Goal: Transaction & Acquisition: Purchase product/service

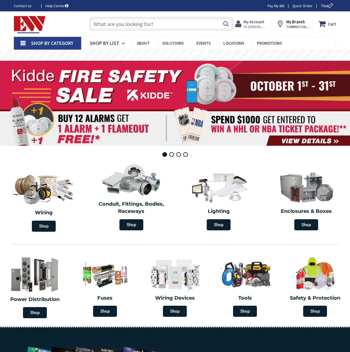
click at [253, 27] on span "Hi, [PERSON_NAME]" at bounding box center [256, 27] width 24 height 4
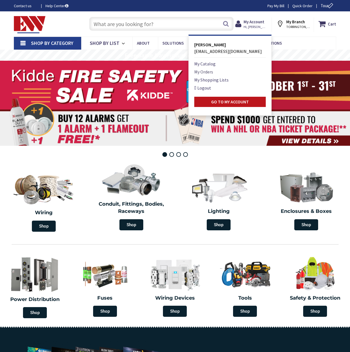
click at [205, 72] on link "My Orders" at bounding box center [203, 71] width 19 height 7
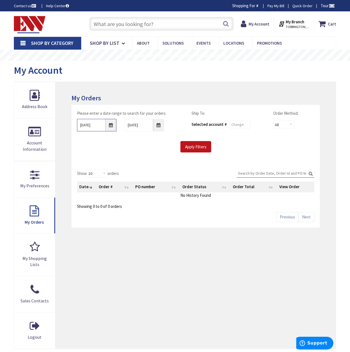
click at [115, 124] on input "9/30/2025" at bounding box center [96, 125] width 39 height 12
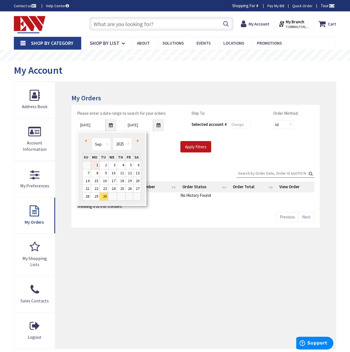
click at [97, 167] on link "1" at bounding box center [95, 164] width 9 height 7
type input "09/01/2025"
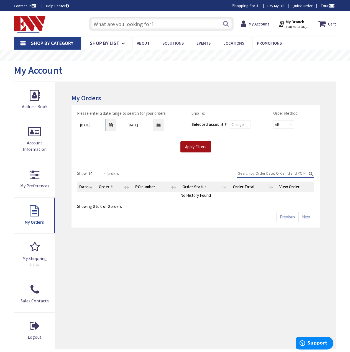
click at [186, 146] on input "Apply Filters" at bounding box center [196, 147] width 31 height 12
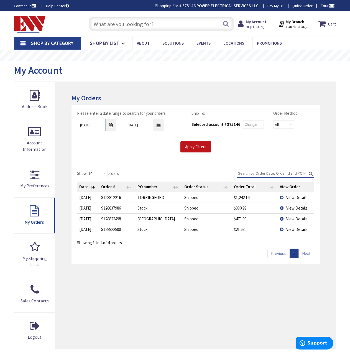
click at [282, 209] on td "View Details" at bounding box center [296, 208] width 37 height 11
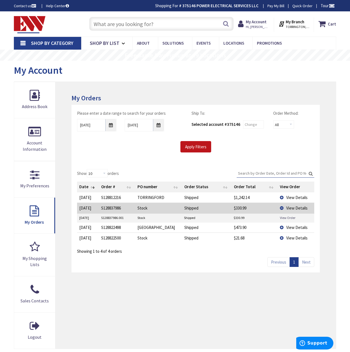
click at [281, 218] on link "View Order" at bounding box center [288, 217] width 16 height 5
click at [283, 198] on td "View Details" at bounding box center [296, 197] width 37 height 10
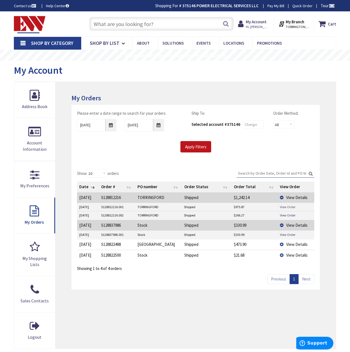
click at [288, 208] on link "View Order" at bounding box center [288, 207] width 16 height 5
click at [132, 21] on input "text" at bounding box center [161, 24] width 144 height 14
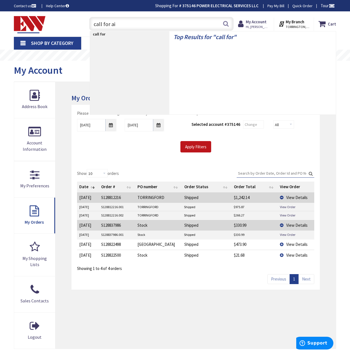
type input "call for aid"
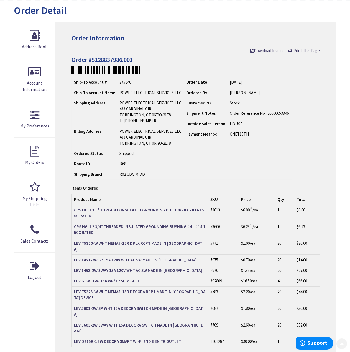
scroll to position [83, 0]
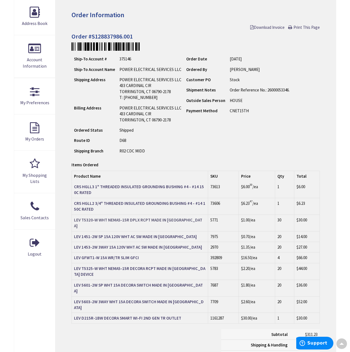
click at [104, 219] on strong "LEV T5320-W WHT NEMA5-15R DPLX RCPT MADE IN USA" at bounding box center [138, 222] width 128 height 11
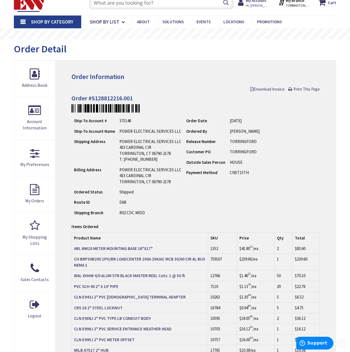
scroll to position [83, 0]
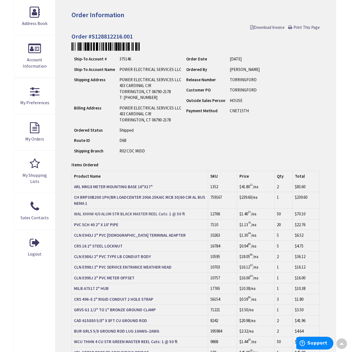
click at [113, 213] on strong "WAL XHHW 4/0 ALUM STR BLACK MASTER REEL Cuts: 1 @ 50 ft" at bounding box center [129, 213] width 111 height 5
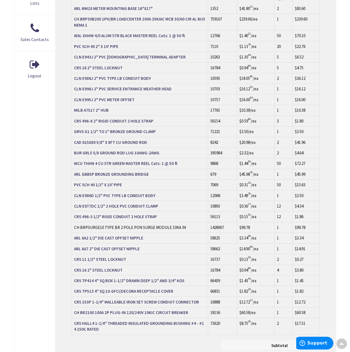
scroll to position [270, 0]
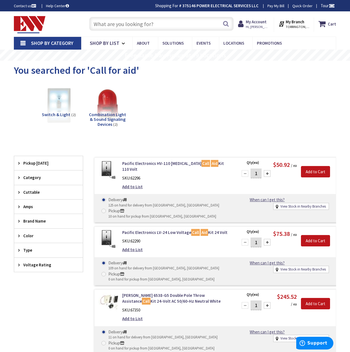
click at [110, 27] on input "text" at bounding box center [161, 24] width 144 height 14
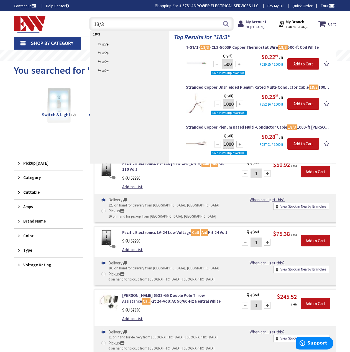
type input "18/3"
click at [243, 45] on span "T-STAT- 18/3 -CL2-500SP Copper Thermostat Wire 18/3 500-ft Coil White" at bounding box center [258, 48] width 144 height 6
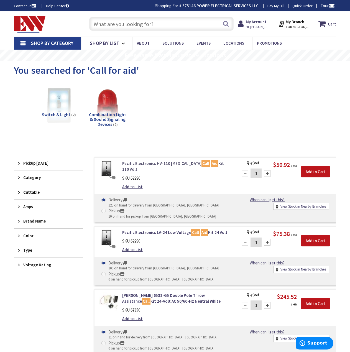
click at [156, 164] on link "Pacific Electronics HV-110 High Voltage Call Aid Kit 110 Volt" at bounding box center [176, 167] width 109 height 12
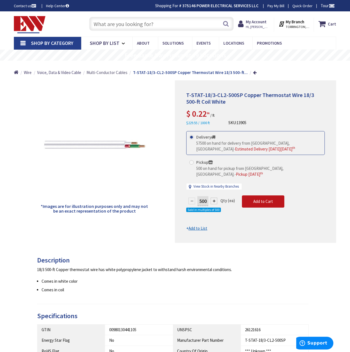
click at [113, 71] on span "Multi-Conductor Cables" at bounding box center [107, 72] width 41 height 5
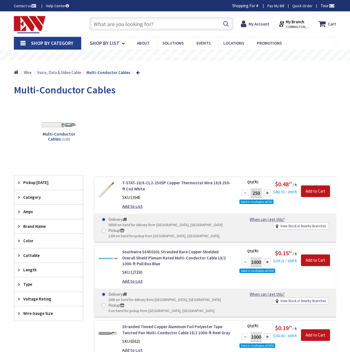
click at [35, 194] on span "Category" at bounding box center [45, 197] width 45 height 6
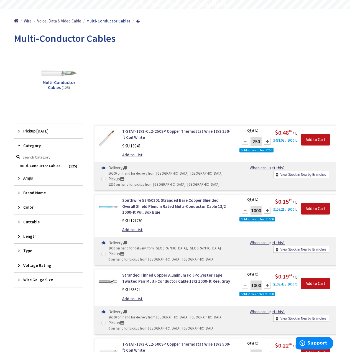
scroll to position [55, 0]
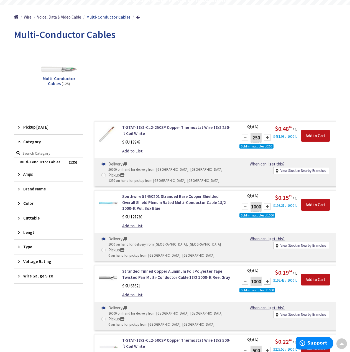
click at [37, 235] on span "Length" at bounding box center [45, 233] width 45 height 6
click at [31, 262] on span "500" at bounding box center [48, 262] width 69 height 9
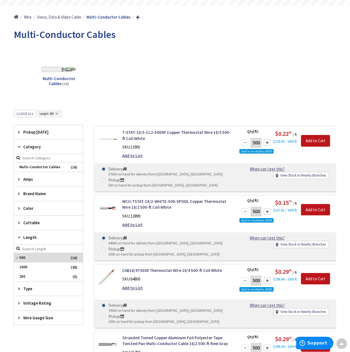
click at [31, 291] on span "Type" at bounding box center [45, 289] width 45 height 6
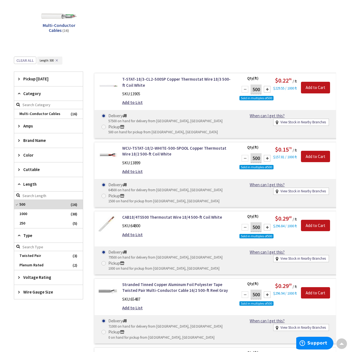
scroll to position [111, 0]
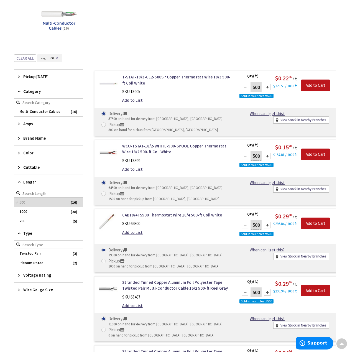
click at [31, 279] on div "Voltage Rating" at bounding box center [48, 275] width 69 height 14
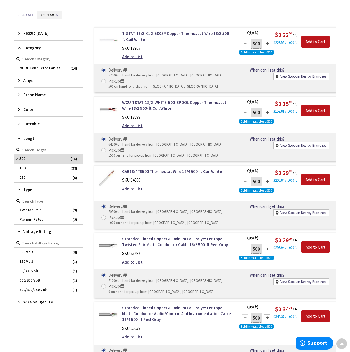
scroll to position [222, 0]
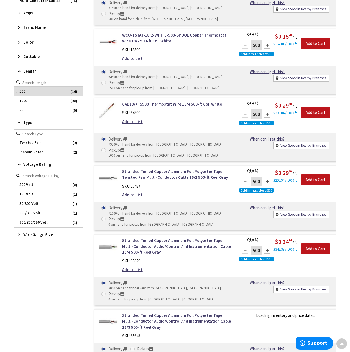
click at [34, 233] on span "Wire Gauge Size" at bounding box center [45, 235] width 45 height 6
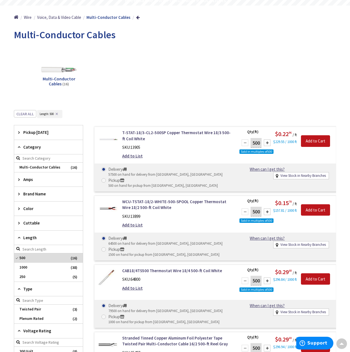
scroll to position [0, 0]
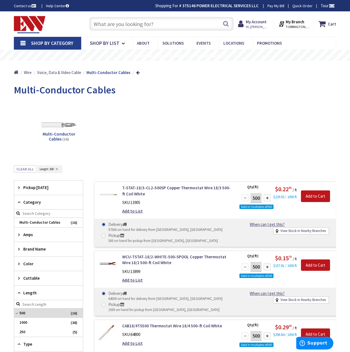
click at [119, 21] on input "text" at bounding box center [161, 24] width 144 height 14
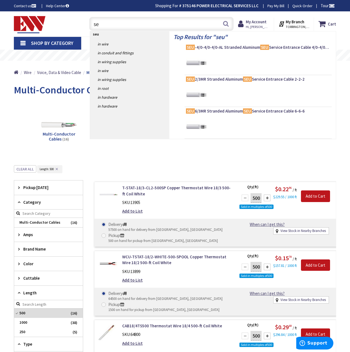
type input "ser"
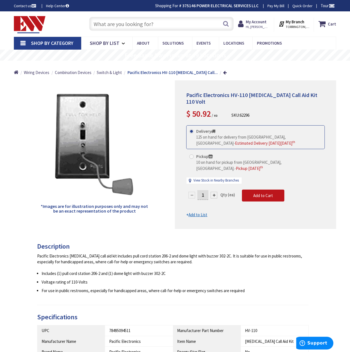
click at [214, 194] on div at bounding box center [214, 195] width 7 height 7
type input "2"
click at [266, 195] on span "Add to Cart" at bounding box center [263, 195] width 20 height 5
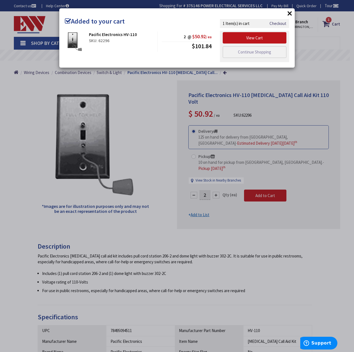
click at [287, 15] on button "×" at bounding box center [290, 13] width 8 height 8
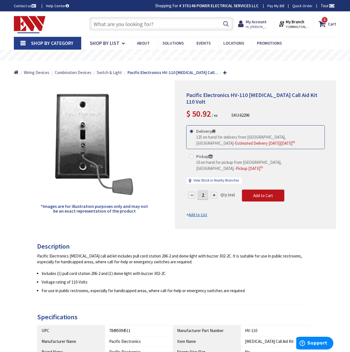
click at [42, 44] on span "Shop By Category" at bounding box center [52, 43] width 42 height 6
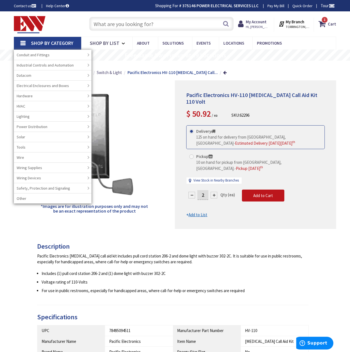
click at [94, 41] on span "Shop By List" at bounding box center [105, 43] width 30 height 6
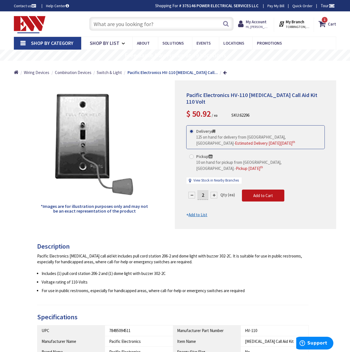
click at [29, 40] on link "Shop By Category" at bounding box center [47, 43] width 67 height 13
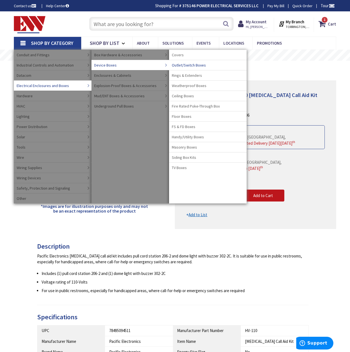
click at [195, 65] on span "Outlet/Switch Boxes" at bounding box center [189, 65] width 34 height 6
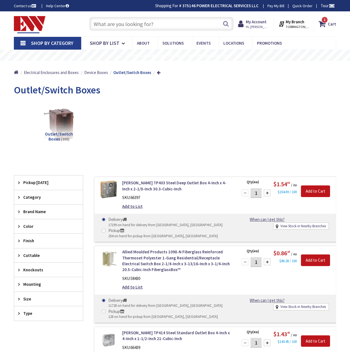
click at [20, 244] on div "Finish" at bounding box center [48, 241] width 69 height 14
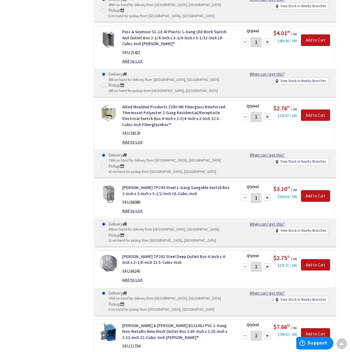
scroll to position [763, 0]
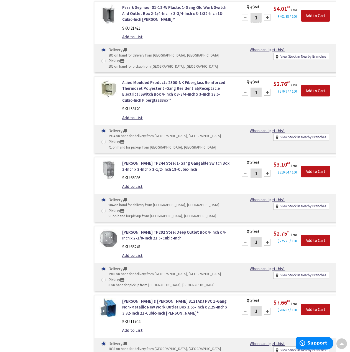
click at [268, 174] on div at bounding box center [267, 173] width 7 height 7
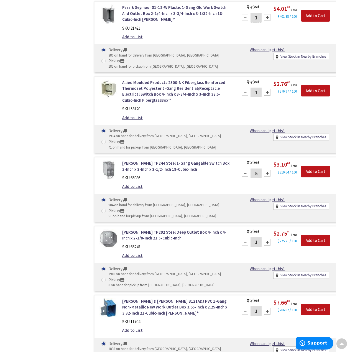
type input "6"
click at [309, 169] on input "Add to Cart" at bounding box center [315, 172] width 29 height 12
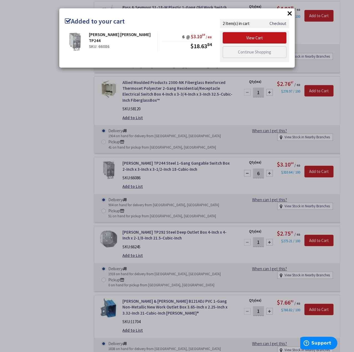
click at [183, 181] on div "× Added to your cart Cooper Crouse-Hinds TP244 SKU: 66086 6 @ $3.10 64 / ea $18…" at bounding box center [177, 176] width 354 height 352
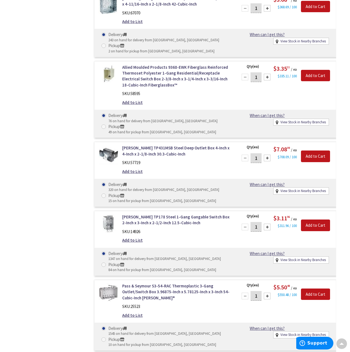
scroll to position [2332, 0]
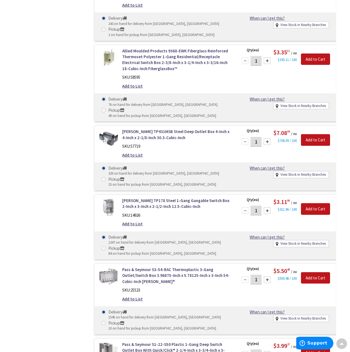
click at [265, 207] on div at bounding box center [267, 210] width 7 height 7
type input "2"
click at [310, 203] on input "Add to Cart" at bounding box center [315, 209] width 29 height 12
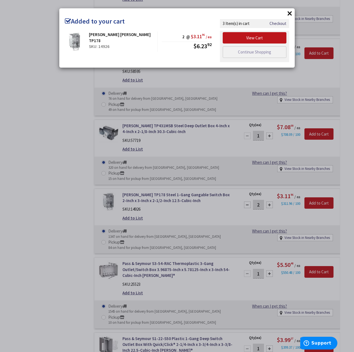
click at [290, 12] on button "×" at bounding box center [290, 13] width 8 height 8
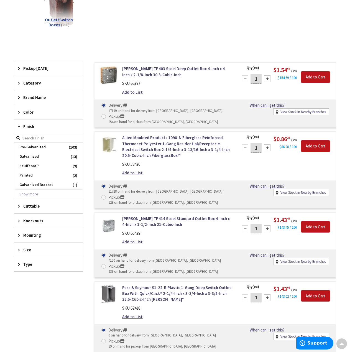
scroll to position [87, 0]
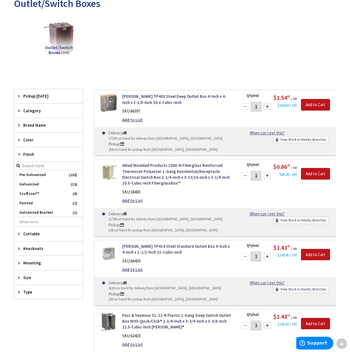
click at [270, 108] on div at bounding box center [267, 106] width 7 height 7
type input "2"
click at [308, 108] on input "Add to Cart" at bounding box center [315, 105] width 29 height 12
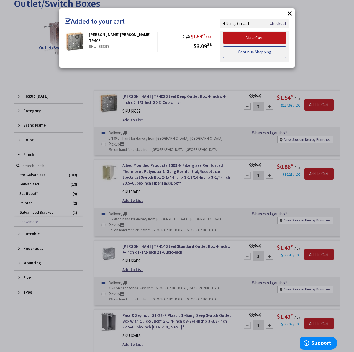
click at [255, 51] on link "Continue Shopping" at bounding box center [255, 52] width 64 height 12
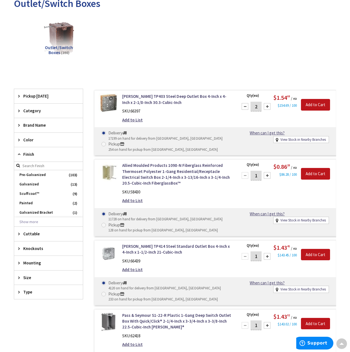
scroll to position [0, 0]
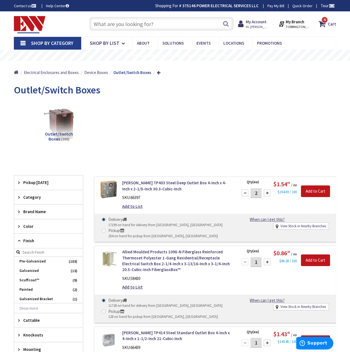
click at [130, 27] on input "text" at bounding box center [161, 24] width 144 height 14
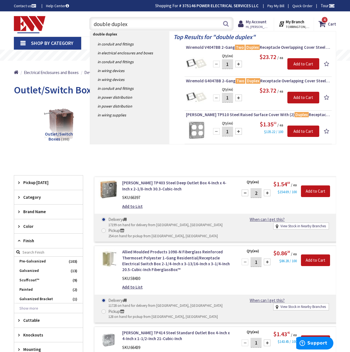
type input "double duplex"
click at [238, 131] on div at bounding box center [238, 131] width 7 height 7
type input "4"
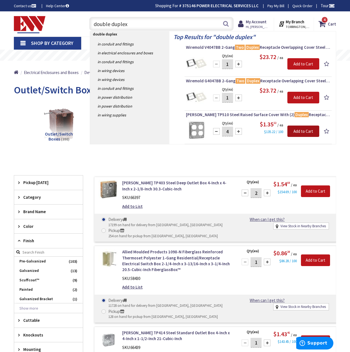
click at [293, 130] on input "Add to Cart" at bounding box center [304, 132] width 32 height 12
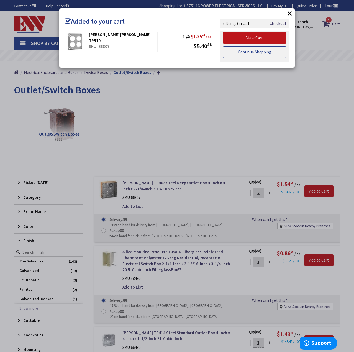
click at [259, 51] on link "Continue Shopping" at bounding box center [255, 52] width 64 height 12
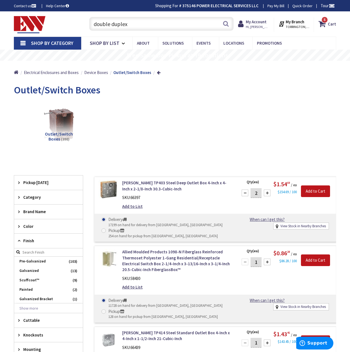
drag, startPoint x: 134, startPoint y: 25, endPoint x: 4, endPoint y: 24, distance: 129.8
click at [2, 25] on div "Skip to Content Toggle Nav double duplex double duplex Search 5 5 5 items Cart …" at bounding box center [175, 23] width 350 height 25
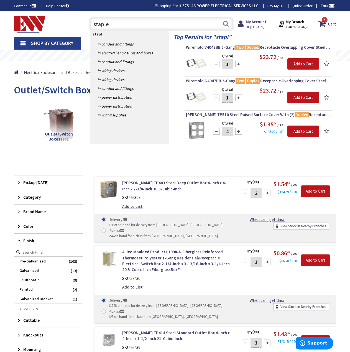
type input "staples"
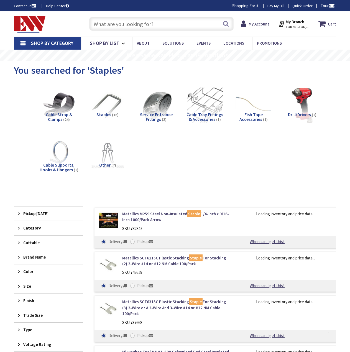
click at [102, 109] on img at bounding box center [108, 106] width 36 height 36
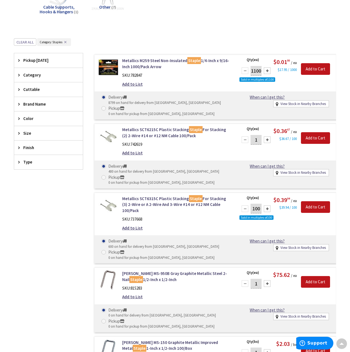
scroll to position [30, 0]
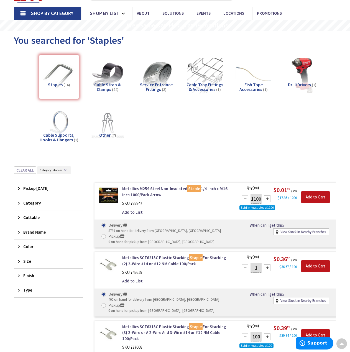
click at [35, 190] on span "Pickup Today" at bounding box center [45, 188] width 45 height 6
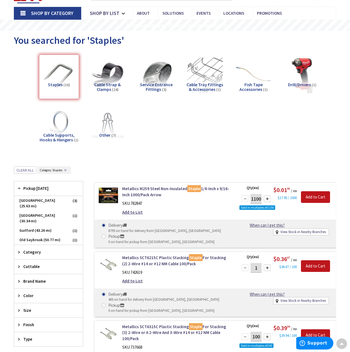
click at [185, 151] on div "Staples (16) Cable Strap & Clamps (24) Service Entrance Fittings (3) Cable Tray…" at bounding box center [175, 104] width 303 height 104
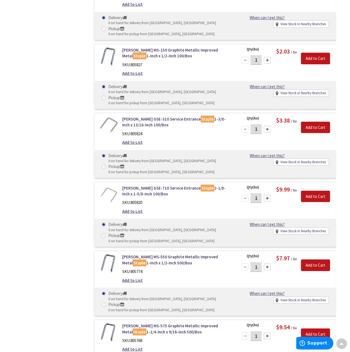
scroll to position [499, 0]
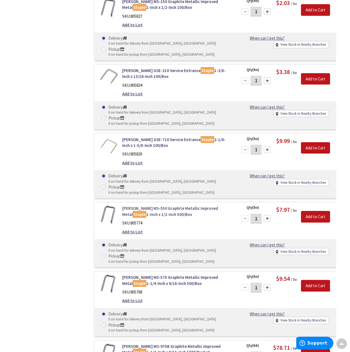
click at [162, 208] on link "Gardner Bender MS-550 Graphite Metallic Improved Metal Staple 1-Inch x 1/2-Inch…" at bounding box center [176, 211] width 109 height 12
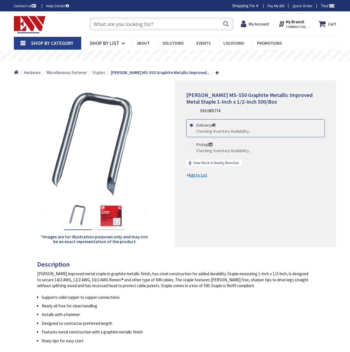
click at [98, 73] on span "Staples" at bounding box center [98, 72] width 13 height 5
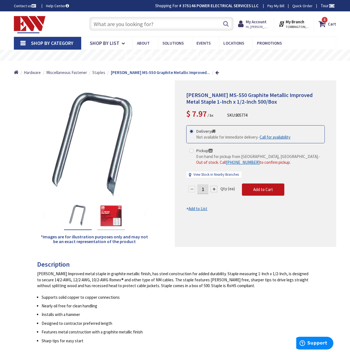
click at [99, 72] on span "Staples" at bounding box center [98, 72] width 13 height 5
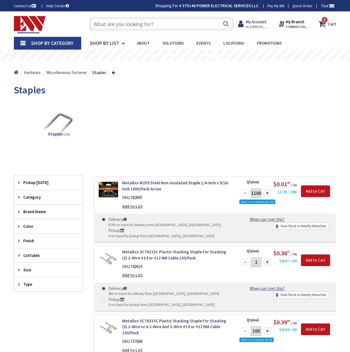
click at [39, 184] on span "Pickup [DATE]" at bounding box center [45, 183] width 45 height 6
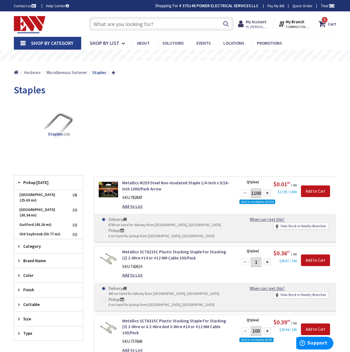
click at [38, 73] on span "Hardware" at bounding box center [32, 72] width 17 height 5
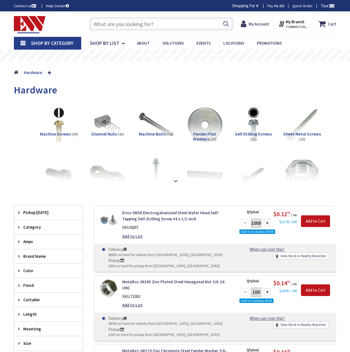
click at [179, 182] on strong at bounding box center [175, 181] width 7 height 6
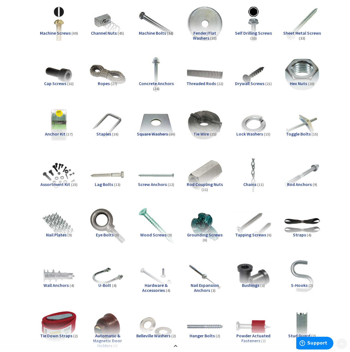
scroll to position [111, 0]
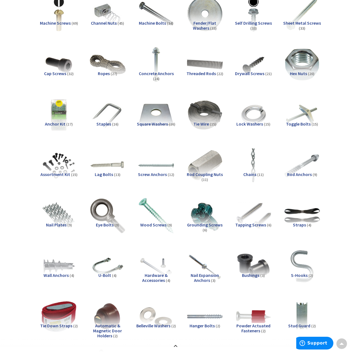
click at [165, 116] on img at bounding box center [156, 115] width 36 height 36
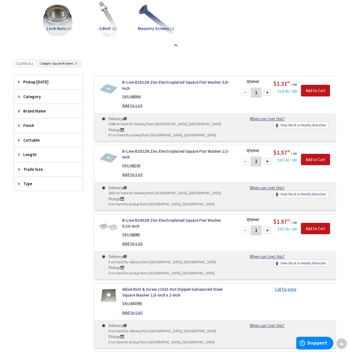
scroll to position [435, 0]
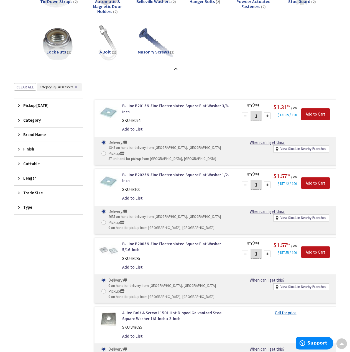
click at [267, 117] on div at bounding box center [267, 116] width 7 height 7
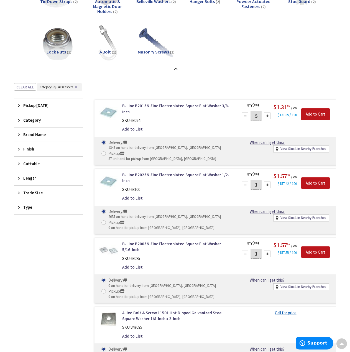
type input "6"
click at [304, 113] on input "Add to Cart" at bounding box center [315, 114] width 29 height 12
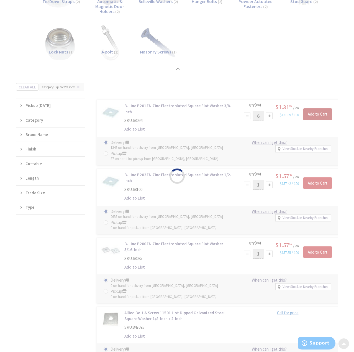
scroll to position [435, 0]
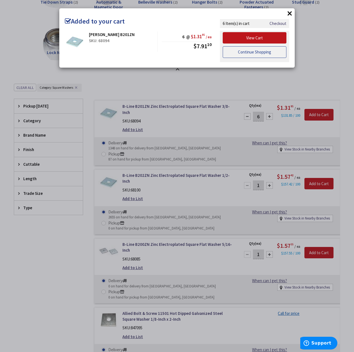
click at [264, 48] on link "Continue Shopping" at bounding box center [255, 52] width 64 height 12
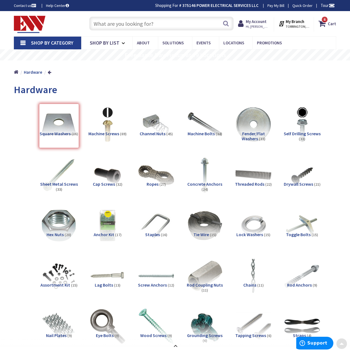
scroll to position [0, 0]
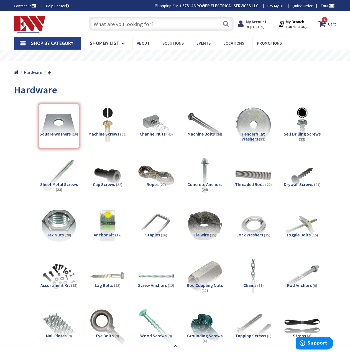
click at [166, 224] on img at bounding box center [156, 226] width 36 height 36
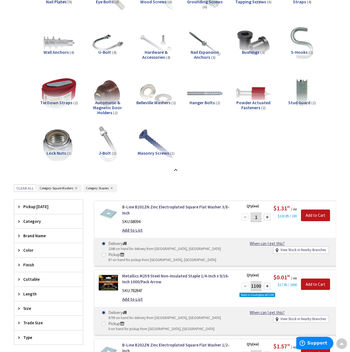
scroll to position [491, 0]
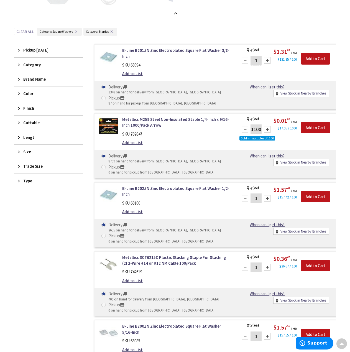
click at [79, 32] on button "✕" at bounding box center [76, 32] width 6 height 4
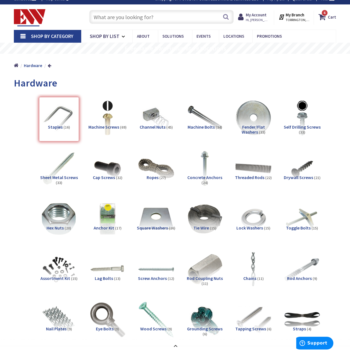
scroll to position [0, 0]
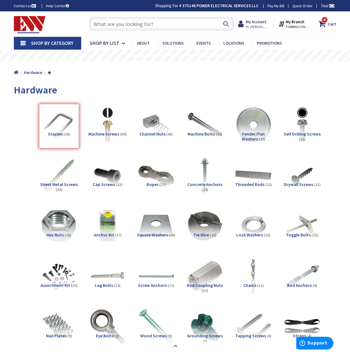
click at [126, 24] on input "text" at bounding box center [161, 24] width 144 height 14
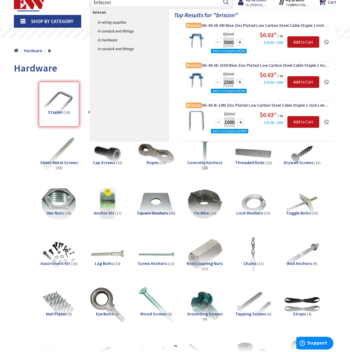
scroll to position [55, 0]
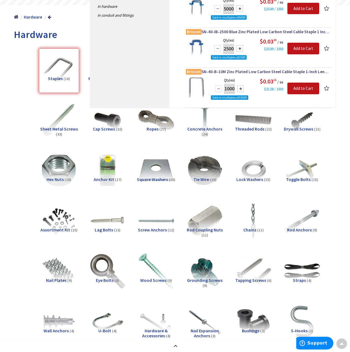
type input "briscon"
click at [224, 73] on span "Briscon SN-40-B-10M Zinc Plated Low Carbon Steel Cable Staple 1-Inch Length x 1…" at bounding box center [258, 72] width 144 height 6
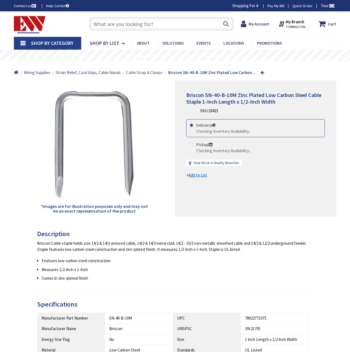
click at [146, 71] on span "Cable Strap & Clamps" at bounding box center [144, 72] width 37 height 5
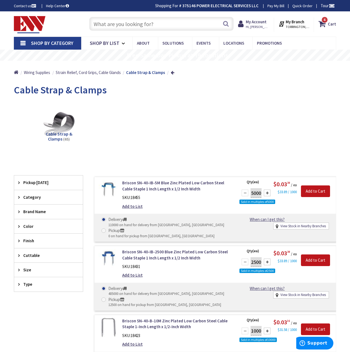
click at [38, 184] on span "Pickup [DATE]" at bounding box center [45, 183] width 45 height 6
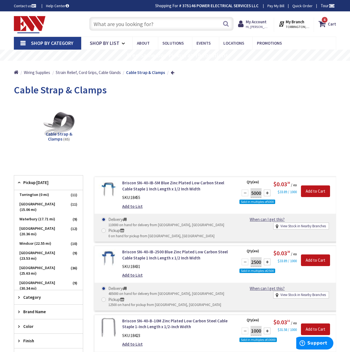
click at [36, 196] on span "Torrington (0 mi)" at bounding box center [48, 194] width 69 height 9
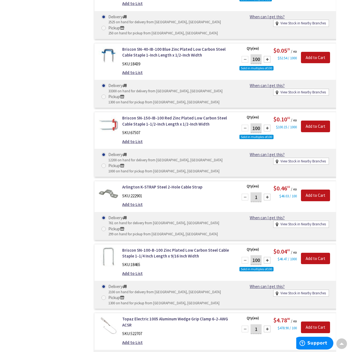
scroll to position [483, 0]
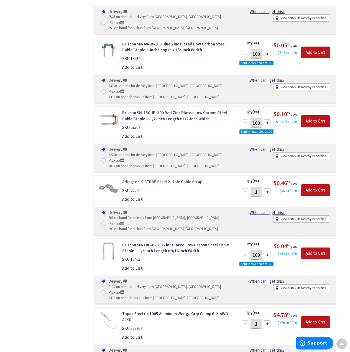
click at [147, 181] on link "Arlington K-STRAP Steel 2-Hole Cable Strap" at bounding box center [176, 182] width 109 height 6
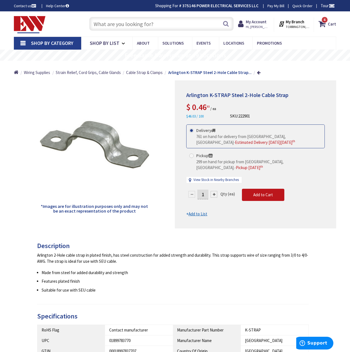
click at [205, 195] on input "1" at bounding box center [202, 195] width 11 height 10
type input "12"
click at [249, 193] on form "This product is Discontinued Delivery 761 on hand for delivery from [GEOGRAPHIC…" at bounding box center [255, 170] width 139 height 93
click at [260, 196] on span "Add to Cart" at bounding box center [263, 194] width 20 height 5
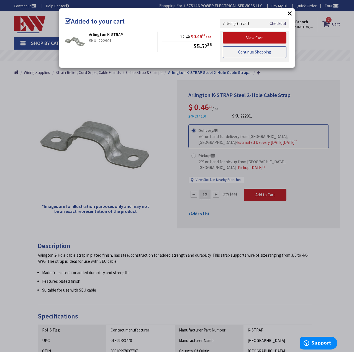
click at [251, 53] on link "Continue Shopping" at bounding box center [255, 52] width 64 height 12
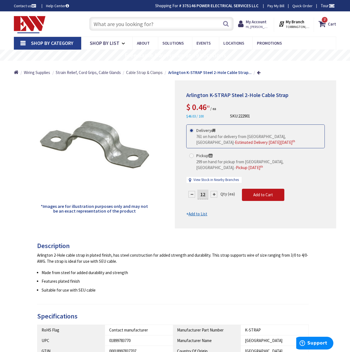
click at [138, 72] on span "Cable Strap & Clamps" at bounding box center [144, 72] width 37 height 5
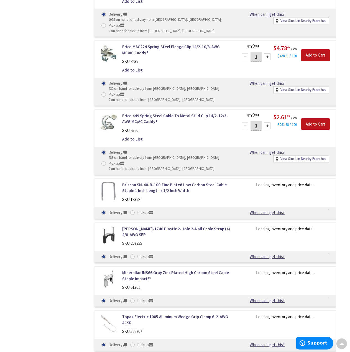
scroll to position [1754, 0]
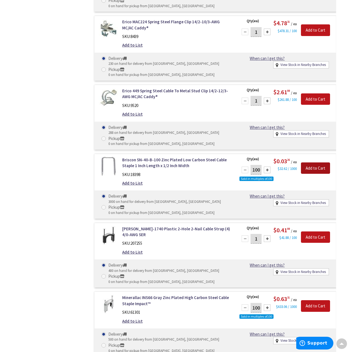
click at [309, 169] on input "Add to Cart" at bounding box center [315, 168] width 29 height 12
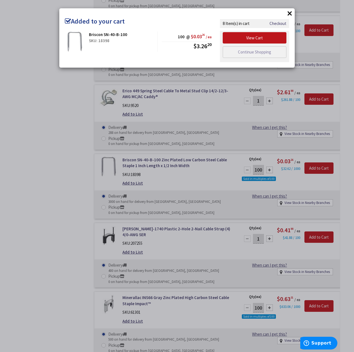
click at [61, 237] on div "× Added to your cart Briscon SN-40-B-100 SKU: 18398 100 @ $0.03 26 / ea $3.26 20" at bounding box center [177, 176] width 354 height 352
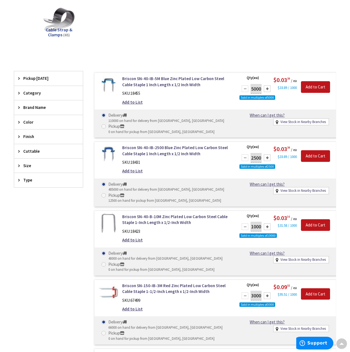
scroll to position [0, 0]
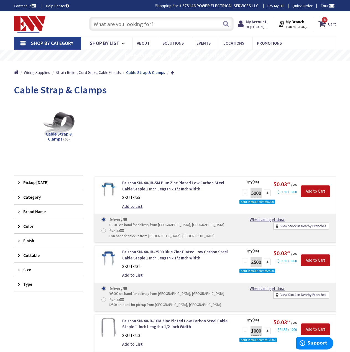
click at [26, 46] on link "Shop By Category" at bounding box center [47, 43] width 67 height 13
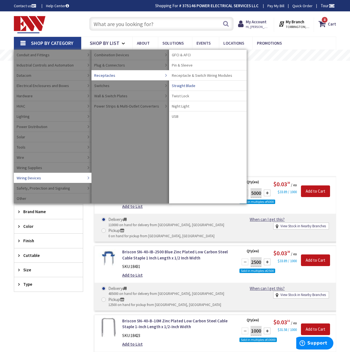
click at [180, 88] on span "Straight Blade" at bounding box center [184, 86] width 24 height 6
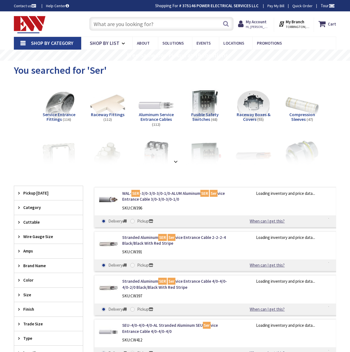
click at [28, 194] on span "Pickup [DATE]" at bounding box center [45, 193] width 45 height 6
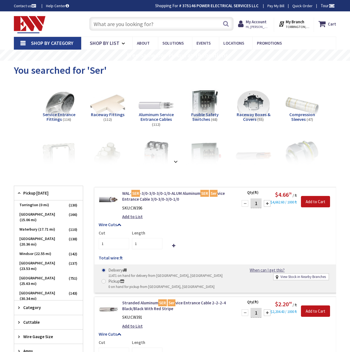
click at [28, 202] on span "Torrington (0 mi)" at bounding box center [48, 204] width 69 height 9
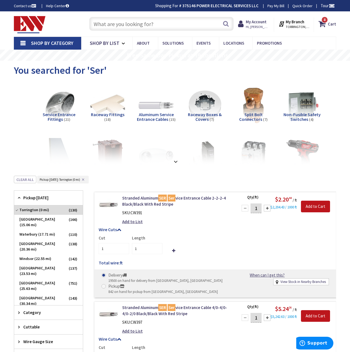
click at [16, 198] on div "Pickup [DATE]" at bounding box center [48, 198] width 69 height 14
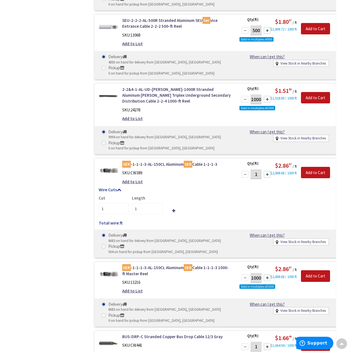
scroll to position [1173, 0]
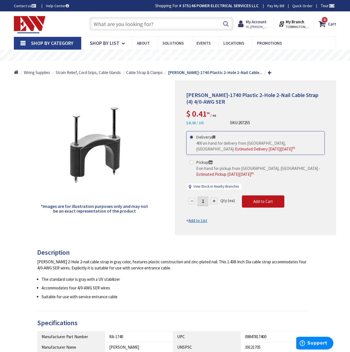
click at [205, 201] on input "1" at bounding box center [202, 201] width 11 height 10
type input "12"
click at [230, 219] on form "This product is Discontinued Delivery 400 on hand for delivery from Middletown,…" at bounding box center [255, 177] width 139 height 93
click at [261, 203] on span "Add to Cart" at bounding box center [263, 201] width 20 height 5
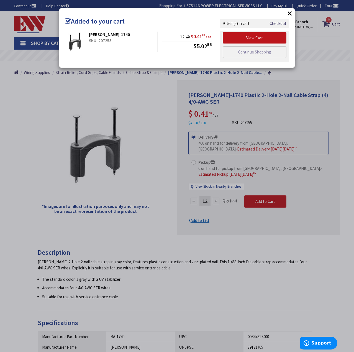
click at [288, 16] on button "×" at bounding box center [290, 13] width 8 height 8
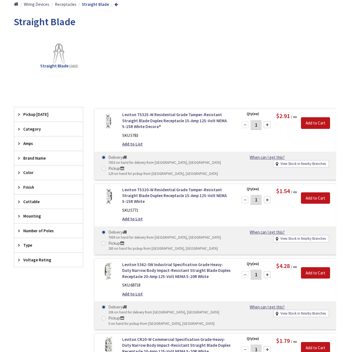
scroll to position [83, 0]
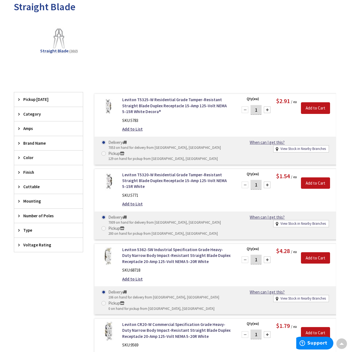
click at [24, 98] on span "Pickup [DATE]" at bounding box center [45, 99] width 45 height 6
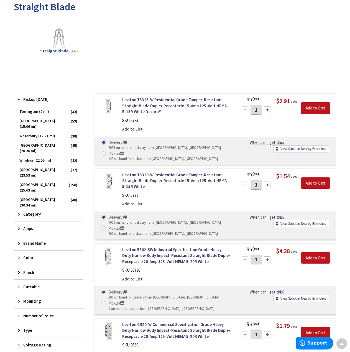
click at [45, 110] on span "Torrington (0 mi)" at bounding box center [48, 111] width 69 height 9
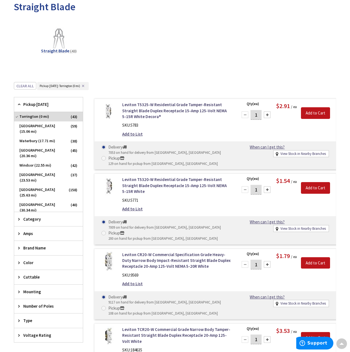
click at [158, 75] on div "View Subcategories Straight Blade (43) Clear all _tags : Pickup Today: Torringt…" at bounding box center [175, 246] width 322 height 456
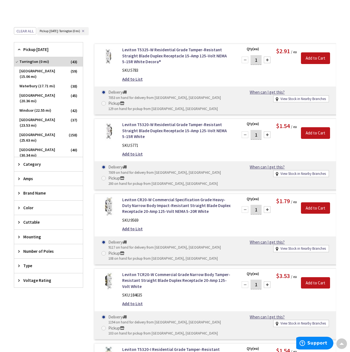
scroll to position [139, 0]
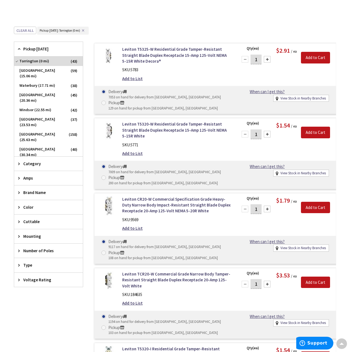
click at [258, 210] on input "1" at bounding box center [256, 209] width 11 height 10
type input "10"
click at [276, 224] on div "Leviton CR20-W Commercial Specification Grade Heavy-Duty Narrow Body Impact-Res…" at bounding box center [215, 228] width 242 height 71
click at [307, 206] on input "Add to Cart" at bounding box center [315, 208] width 29 height 12
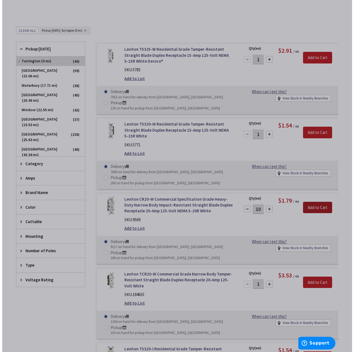
scroll to position [138, 0]
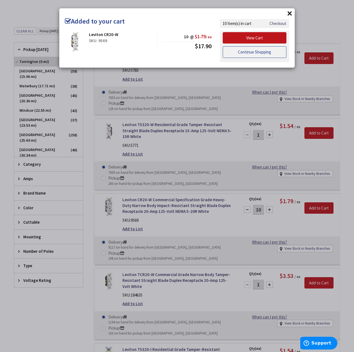
click at [253, 53] on link "Continue Shopping" at bounding box center [255, 52] width 64 height 12
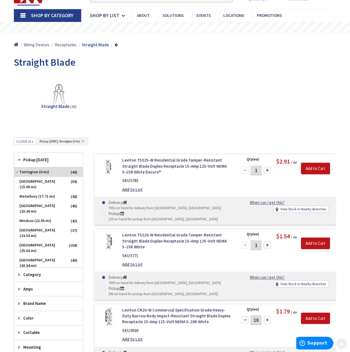
scroll to position [0, 0]
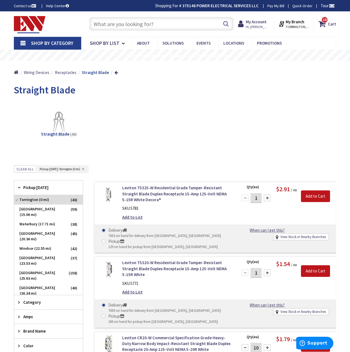
click at [134, 29] on input "text" at bounding box center [161, 24] width 144 height 14
click at [18, 44] on link "Shop By Category" at bounding box center [47, 43] width 67 height 13
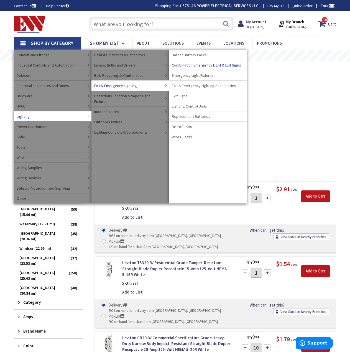
click at [200, 63] on span "Combination Emergency Light & Exit Signs" at bounding box center [206, 65] width 69 height 6
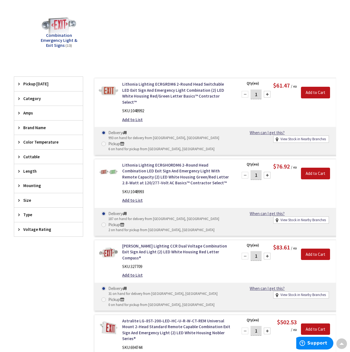
scroll to position [28, 0]
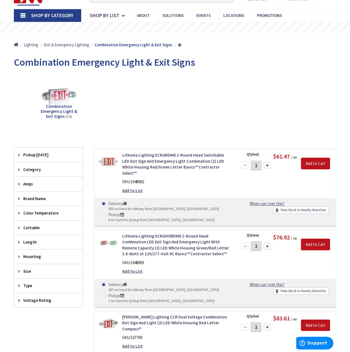
click at [267, 165] on div at bounding box center [267, 165] width 7 height 7
type input "2"
click at [313, 162] on input "Add to Cart" at bounding box center [315, 164] width 29 height 12
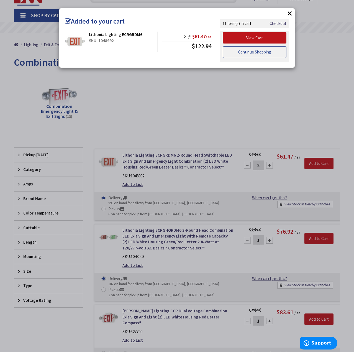
click at [232, 53] on link "Continue Shopping" at bounding box center [255, 52] width 64 height 12
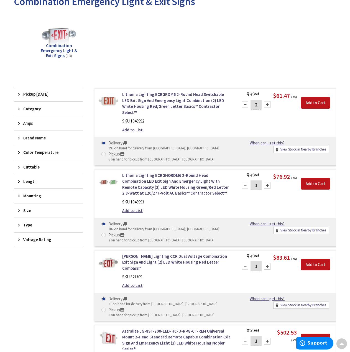
scroll to position [0, 0]
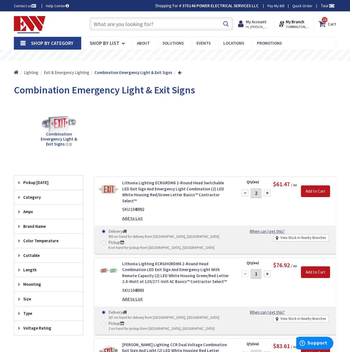
click at [327, 21] on span "11" at bounding box center [325, 19] width 4 height 5
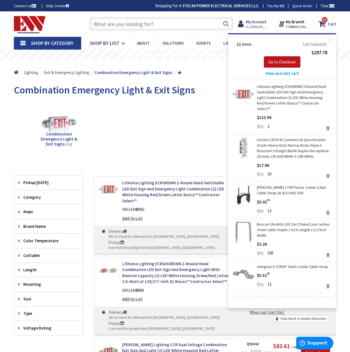
click at [282, 75] on span "View and edit cart" at bounding box center [283, 73] width 34 height 5
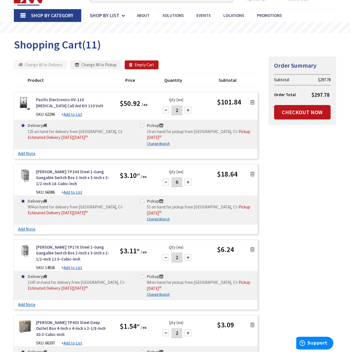
scroll to position [55, 0]
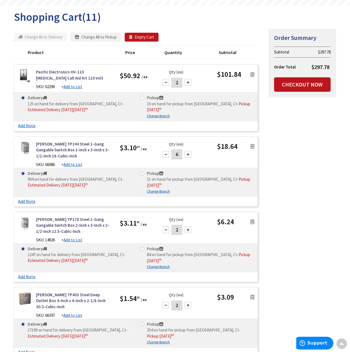
click at [129, 52] on strong "Price" at bounding box center [130, 53] width 10 height 6
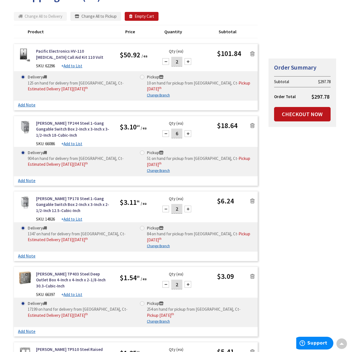
scroll to position [0, 0]
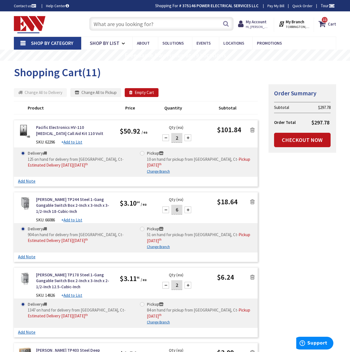
click at [106, 19] on input "text" at bounding box center [161, 24] width 144 height 14
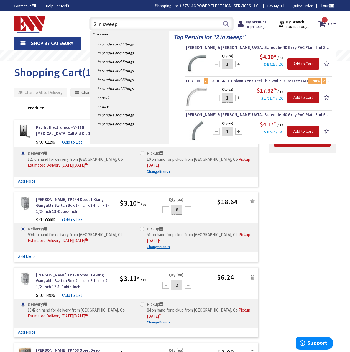
type input "2 in sweep"
click at [248, 49] on span "Thomas & Betts UA9AJ Schedule-40 Gray PVC Plain End Standard Radius 90-Degree E…" at bounding box center [258, 48] width 144 height 6
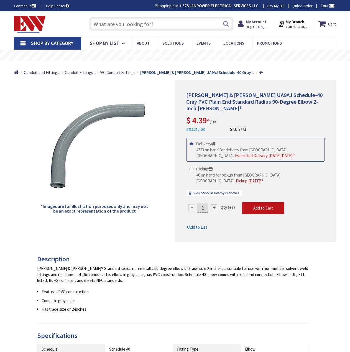
click at [216, 204] on div at bounding box center [214, 207] width 7 height 7
click at [216, 200] on div at bounding box center [255, 161] width 161 height 161
click at [215, 204] on div at bounding box center [214, 207] width 7 height 7
type input "3"
click at [265, 205] on span "Add to Cart" at bounding box center [263, 207] width 20 height 5
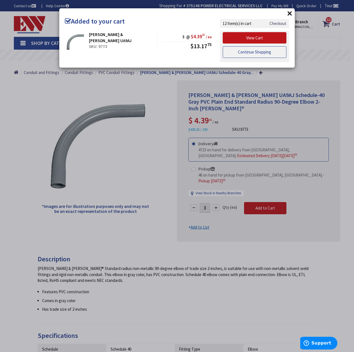
click at [245, 54] on link "Continue Shopping" at bounding box center [255, 52] width 64 height 12
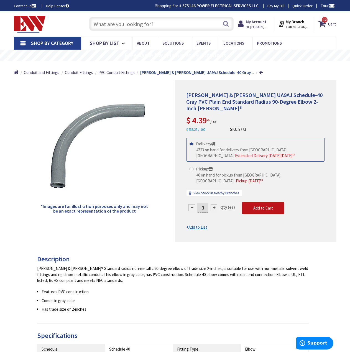
click at [130, 21] on input "text" at bounding box center [161, 24] width 144 height 14
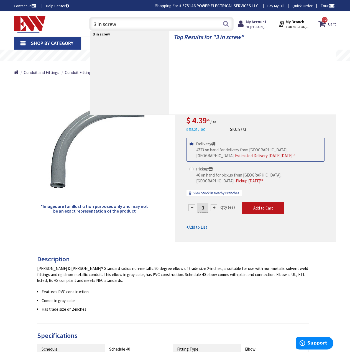
type input "3 in screws"
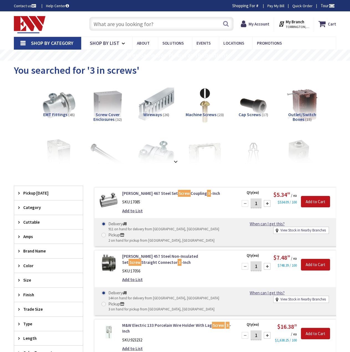
click at [173, 163] on strong at bounding box center [175, 162] width 7 height 6
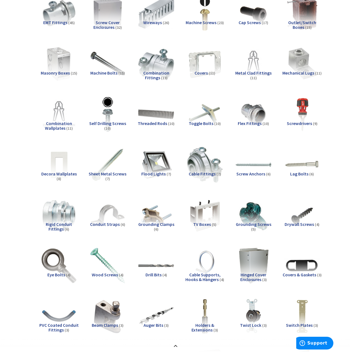
scroll to position [111, 0]
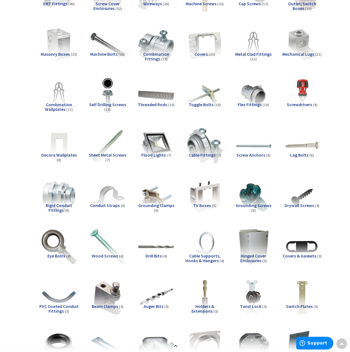
click at [105, 245] on img at bounding box center [108, 247] width 36 height 36
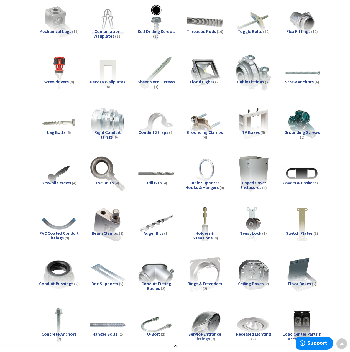
scroll to position [130, 0]
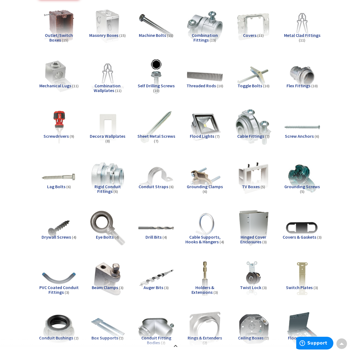
click at [303, 124] on img at bounding box center [302, 127] width 36 height 36
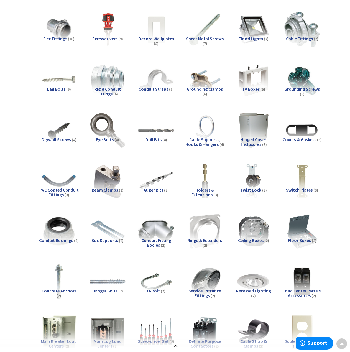
scroll to position [200, 0]
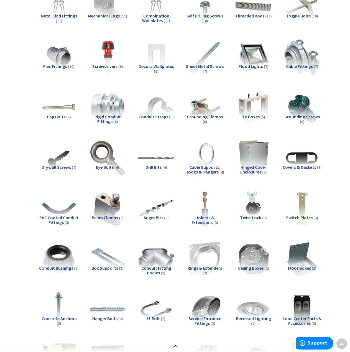
click at [194, 62] on img at bounding box center [205, 57] width 36 height 36
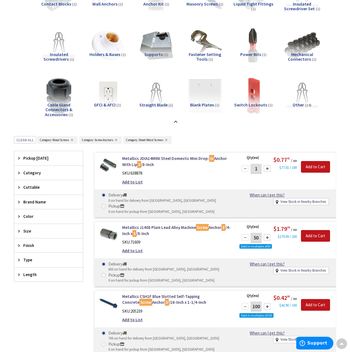
scroll to position [585, 0]
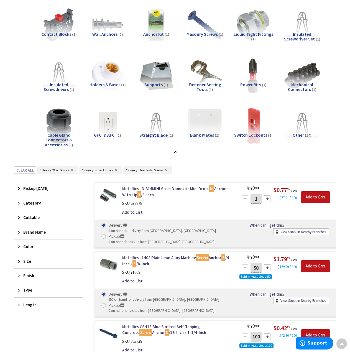
click at [71, 169] on button "✕" at bounding box center [72, 170] width 6 height 4
click at [73, 172] on button "✕" at bounding box center [74, 170] width 6 height 4
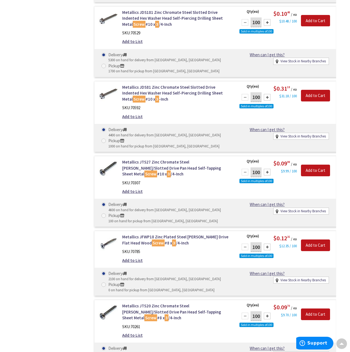
scroll to position [973, 0]
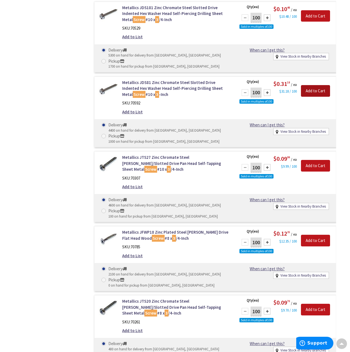
click at [310, 90] on input "Add to Cart" at bounding box center [315, 91] width 29 height 12
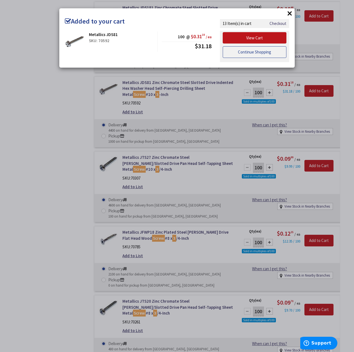
click at [252, 53] on link "Continue Shopping" at bounding box center [255, 52] width 64 height 12
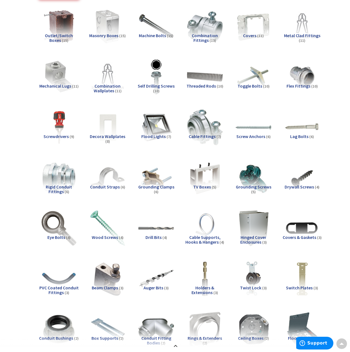
scroll to position [0, 0]
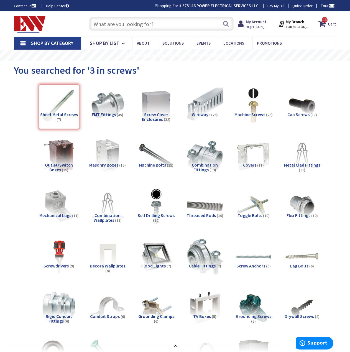
click at [122, 25] on input "text" at bounding box center [161, 24] width 144 height 14
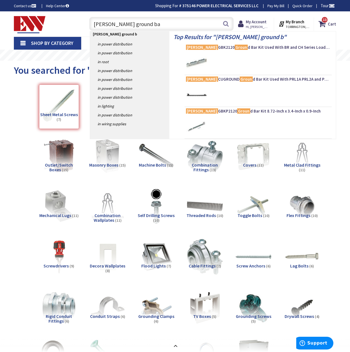
type input "eaton ground bar"
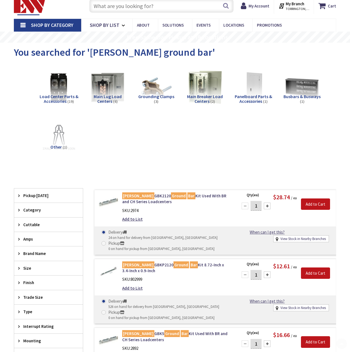
scroll to position [55, 0]
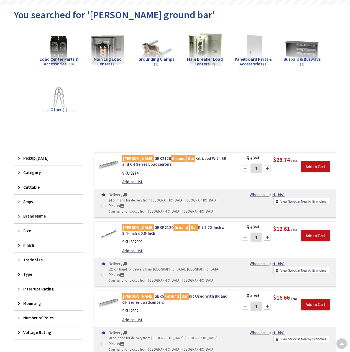
click at [56, 162] on div "Pickup [DATE]" at bounding box center [48, 158] width 69 height 14
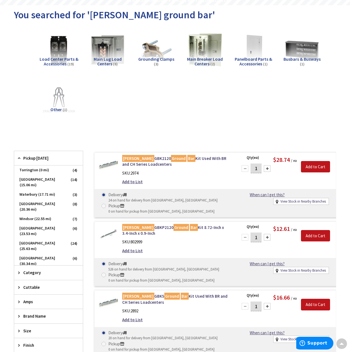
scroll to position [0, 0]
click at [41, 167] on span "Torrington (0 mi)" at bounding box center [48, 170] width 69 height 9
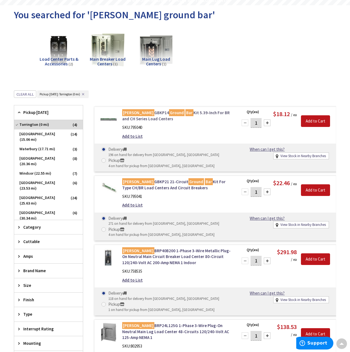
click at [143, 119] on link "[PERSON_NAME] GBKP14 Ground Bar Kit 5.39-Inch For BR and CH Series Load Centers" at bounding box center [176, 116] width 109 height 12
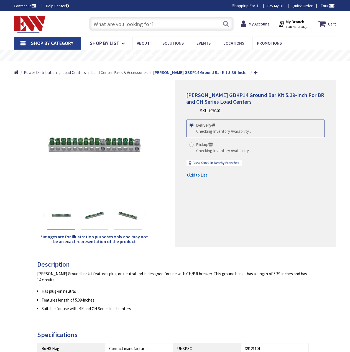
click at [125, 72] on span "Load Center Parts & Accessories" at bounding box center [119, 72] width 57 height 5
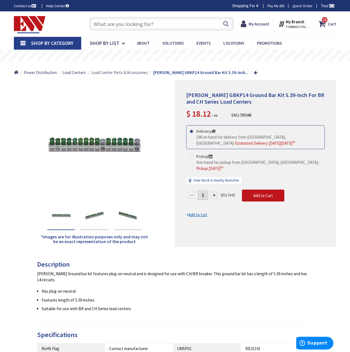
click at [112, 73] on span "Load Center Parts & Accessories" at bounding box center [119, 72] width 57 height 5
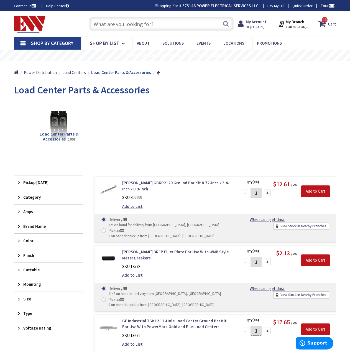
click at [27, 179] on div "Pickup Today" at bounding box center [48, 183] width 69 height 14
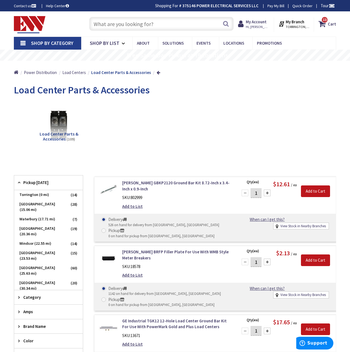
click at [30, 193] on span "Torrington (0 mi)" at bounding box center [48, 194] width 69 height 9
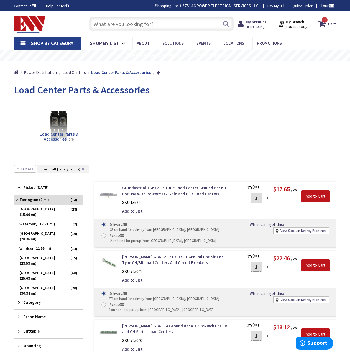
click at [268, 200] on div at bounding box center [267, 198] width 7 height 7
type input "2"
click at [316, 194] on input "Add to Cart" at bounding box center [315, 196] width 29 height 12
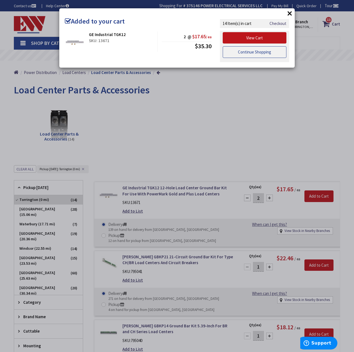
click at [238, 49] on link "Continue Shopping" at bounding box center [255, 52] width 64 height 12
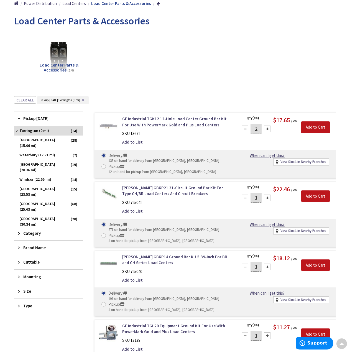
scroll to position [111, 0]
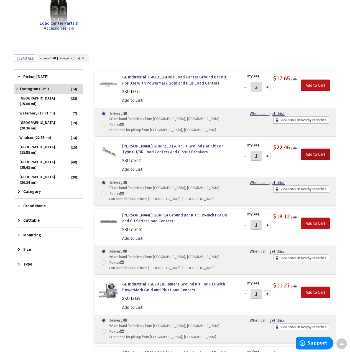
click at [310, 154] on input "Add to Cart" at bounding box center [315, 155] width 29 height 12
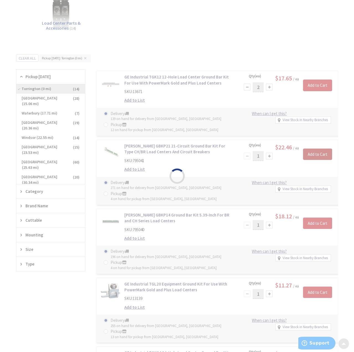
scroll to position [110, 0]
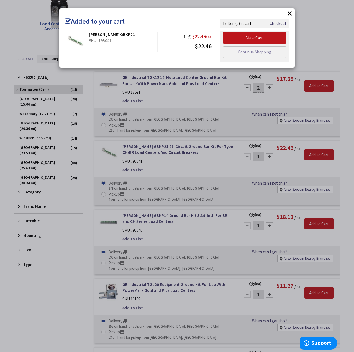
click at [267, 228] on div "× Added to your cart Eaton GBKP21 SKU: 795041 1 @ $22.46 / ea $22.46" at bounding box center [177, 176] width 354 height 352
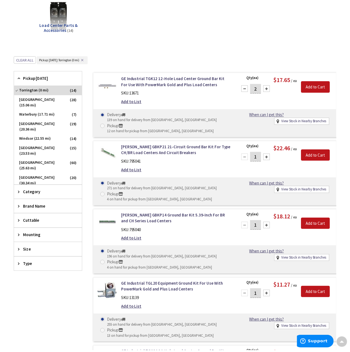
scroll to position [111, 0]
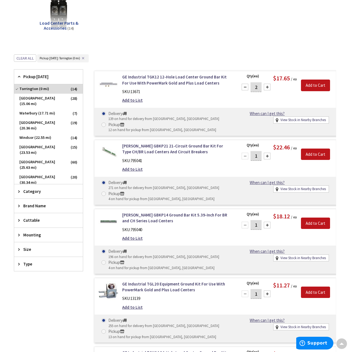
click at [268, 227] on div at bounding box center [267, 225] width 7 height 7
type input "3"
click at [322, 224] on input "Add to Cart" at bounding box center [315, 224] width 29 height 12
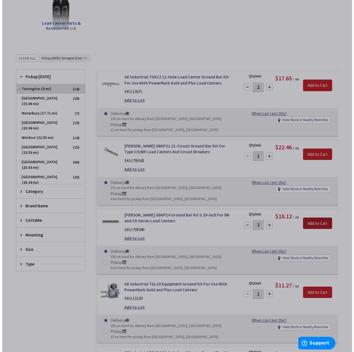
scroll to position [110, 0]
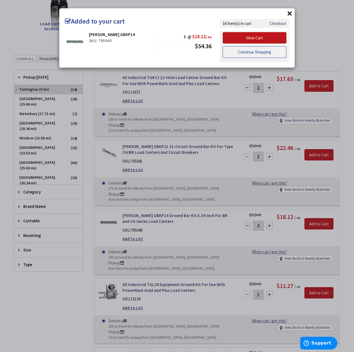
click at [240, 52] on link "Continue Shopping" at bounding box center [255, 52] width 64 height 12
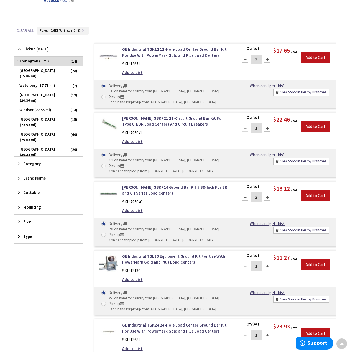
scroll to position [0, 0]
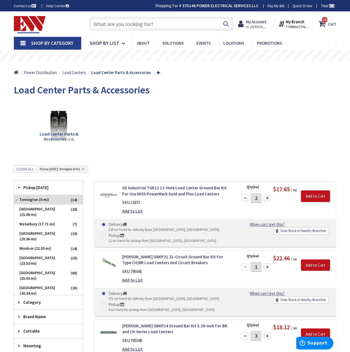
click at [330, 21] on strong "Cart" at bounding box center [332, 24] width 8 height 10
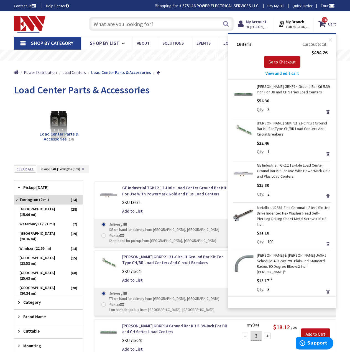
click at [289, 73] on span "View and edit cart" at bounding box center [283, 73] width 34 height 5
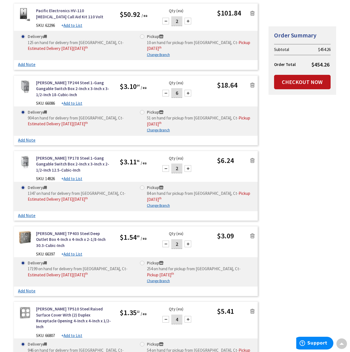
scroll to position [111, 0]
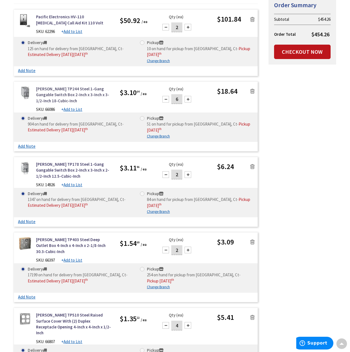
click at [53, 97] on link "[PERSON_NAME] TP244 Steel 1-Gang Gangable Switch Box 2-Inch x 3-Inch x 3-1/2-In…" at bounding box center [73, 95] width 75 height 18
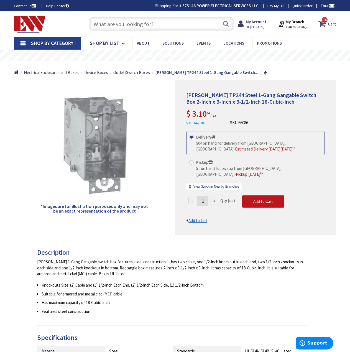
click at [324, 22] on span "16" at bounding box center [325, 19] width 4 height 5
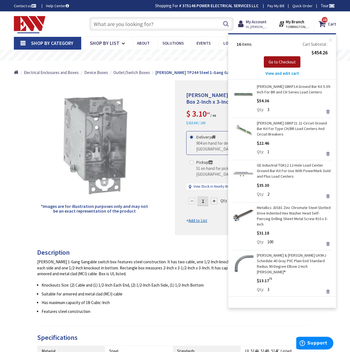
click at [275, 59] on span "Go to Checkout" at bounding box center [282, 61] width 27 height 5
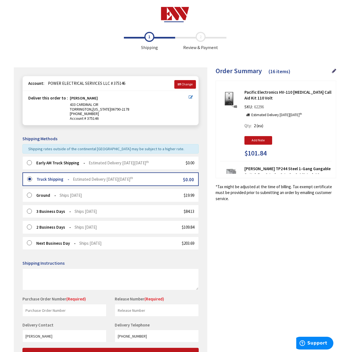
click at [43, 181] on strong "Truck Shipping" at bounding box center [53, 179] width 33 height 5
click at [51, 314] on input "text" at bounding box center [64, 310] width 84 height 12
click at [47, 309] on input "text" at bounding box center [64, 310] width 84 height 12
type input "Petit"
click at [122, 311] on input "text" at bounding box center [157, 310] width 84 height 12
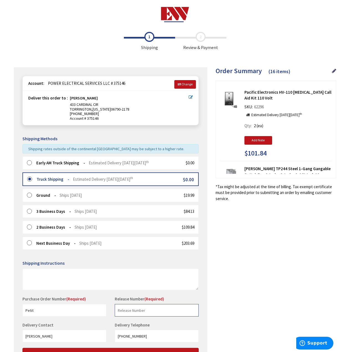
type input "0"
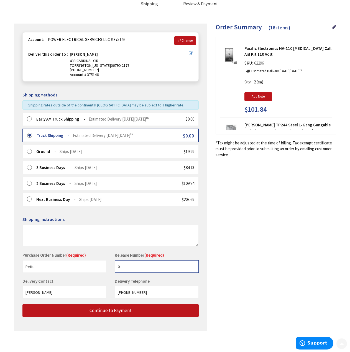
scroll to position [47, 0]
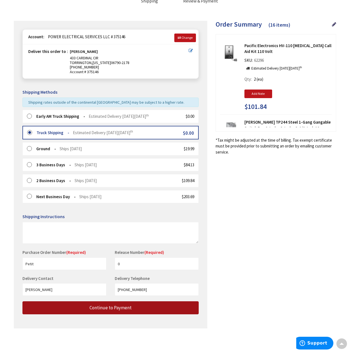
click at [83, 310] on button "Continue to Payment" at bounding box center [110, 307] width 176 height 13
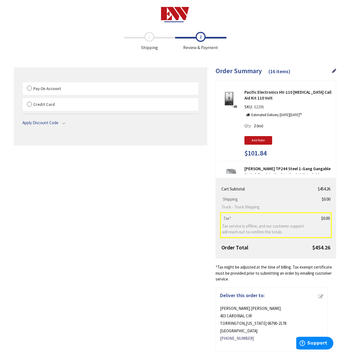
click at [39, 93] on label "Pay On Account" at bounding box center [111, 88] width 176 height 13
click at [23, 83] on input "Pay On Account" at bounding box center [23, 83] width 0 height 0
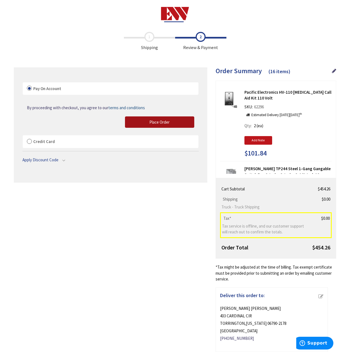
click at [138, 125] on button "Place Order" at bounding box center [159, 122] width 69 height 12
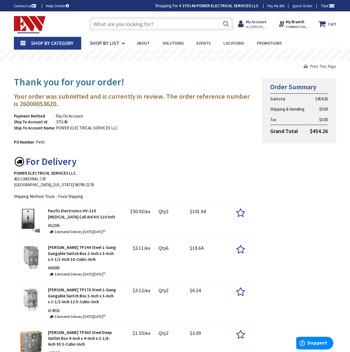
click at [30, 21] on img at bounding box center [30, 24] width 32 height 17
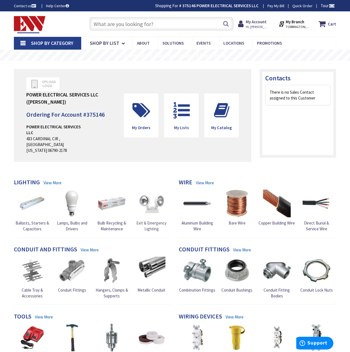
click at [156, 210] on img at bounding box center [152, 204] width 28 height 28
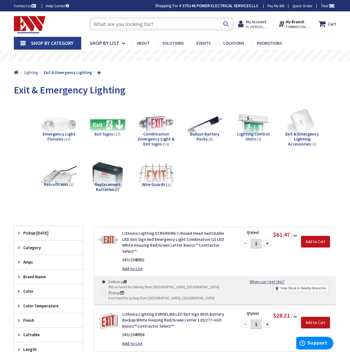
click at [127, 30] on input "text" at bounding box center [161, 24] width 144 height 14
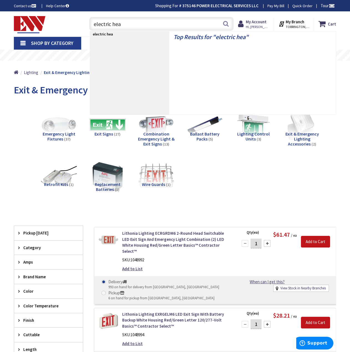
type input "electric heat"
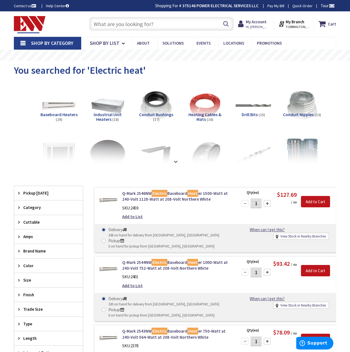
click at [47, 104] on img at bounding box center [59, 106] width 36 height 36
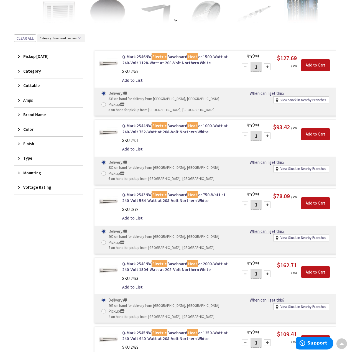
scroll to position [120, 0]
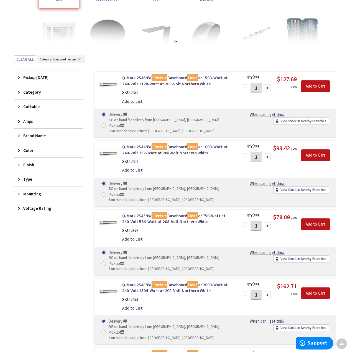
click at [50, 77] on span "Pickup Today" at bounding box center [45, 78] width 45 height 6
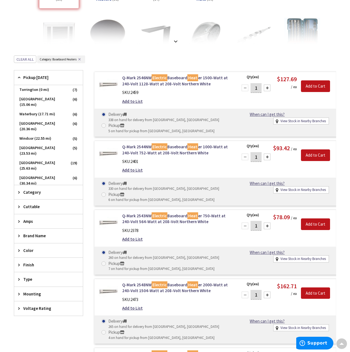
click at [39, 87] on span "Torrington (0 mi)" at bounding box center [48, 89] width 69 height 9
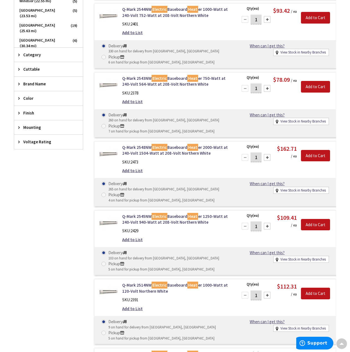
scroll to position [204, 0]
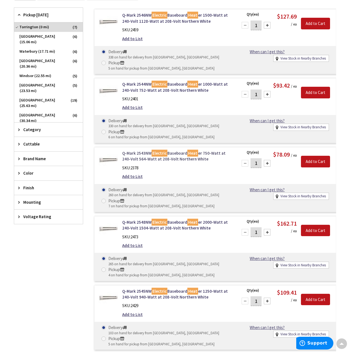
click at [143, 154] on link "Q-Mark 2543NW Electric Baseboard Heat er 750-Watt at 240-Volt 564-Watt at 208-V…" at bounding box center [176, 156] width 109 height 12
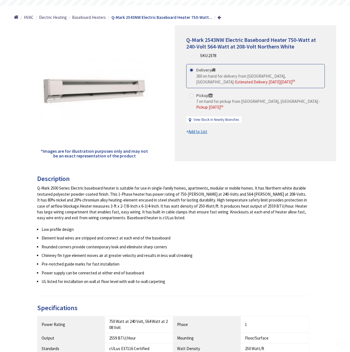
scroll to position [55, 0]
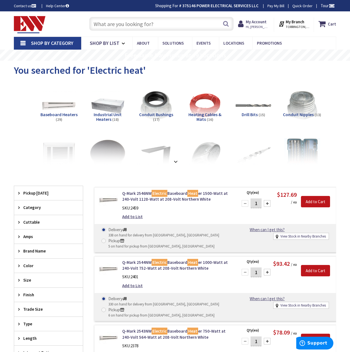
click at [30, 255] on div "Brand Name" at bounding box center [48, 251] width 69 height 14
click at [28, 316] on button "Show more" at bounding box center [48, 318] width 69 height 9
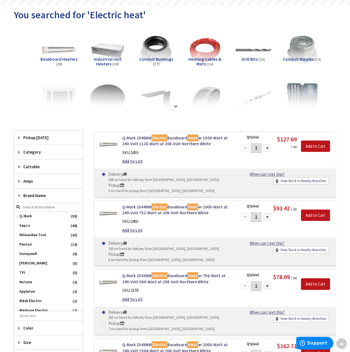
click at [26, 225] on span "Sepco" at bounding box center [48, 225] width 69 height 9
